Goal: Information Seeking & Learning: Learn about a topic

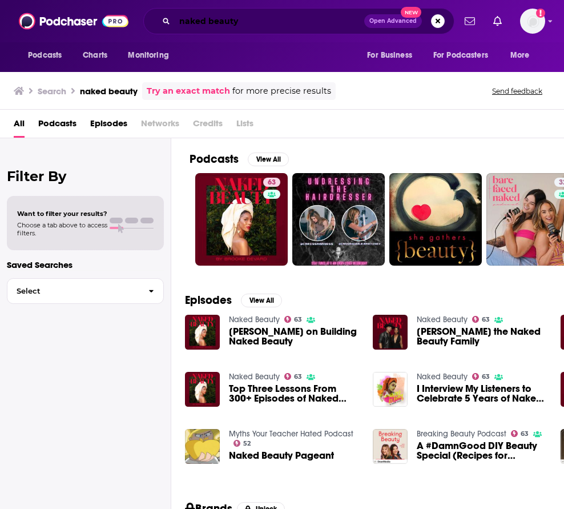
click at [211, 22] on input "naked beauty" at bounding box center [270, 21] width 190 height 18
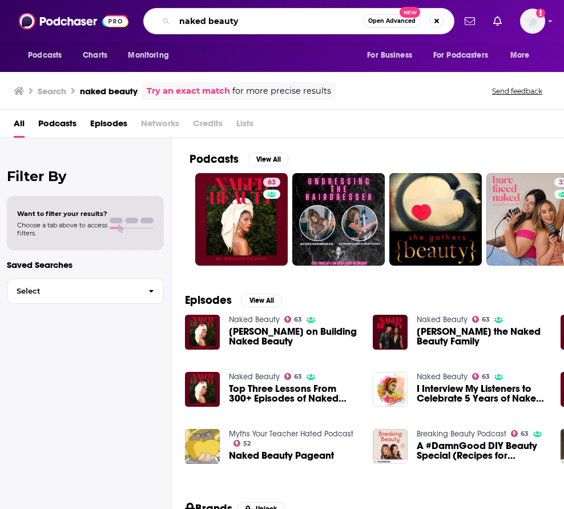
click at [211, 22] on input "naked beauty" at bounding box center [269, 21] width 188 height 18
type input "[PERSON_NAME]"
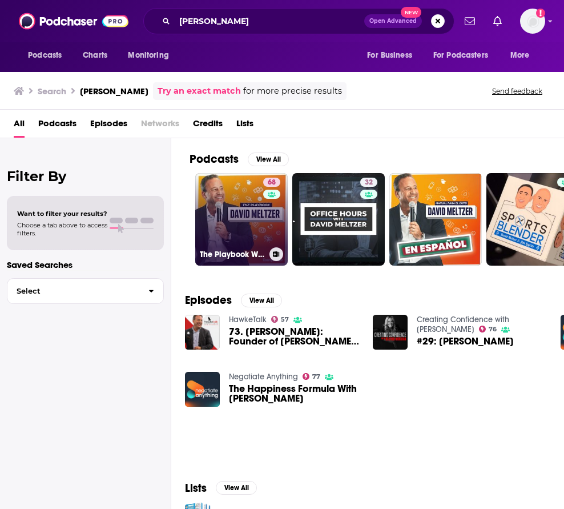
click at [230, 214] on link "68 The Playbook With [PERSON_NAME]" at bounding box center [241, 219] width 92 height 92
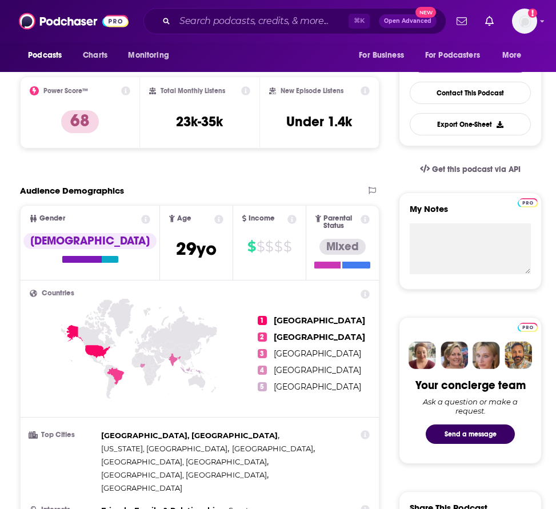
scroll to position [262, 0]
